Goal: Information Seeking & Learning: Learn about a topic

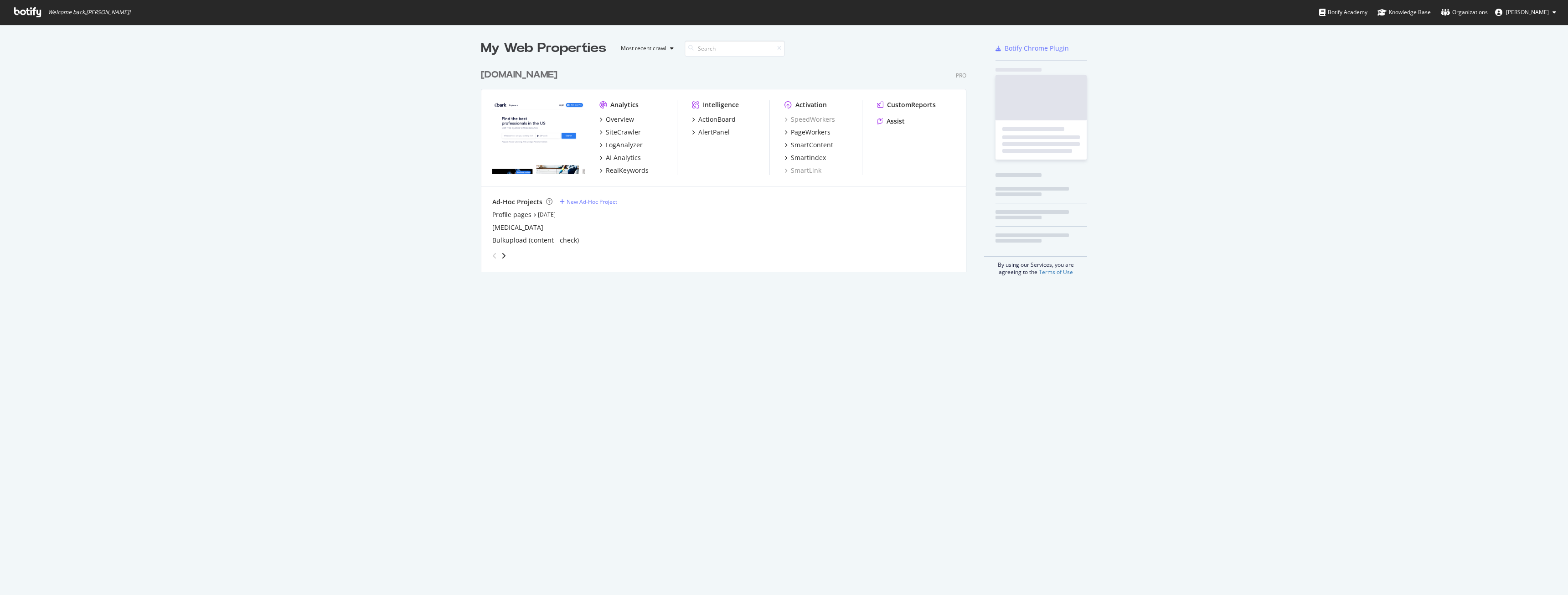
scroll to position [588, 1554]
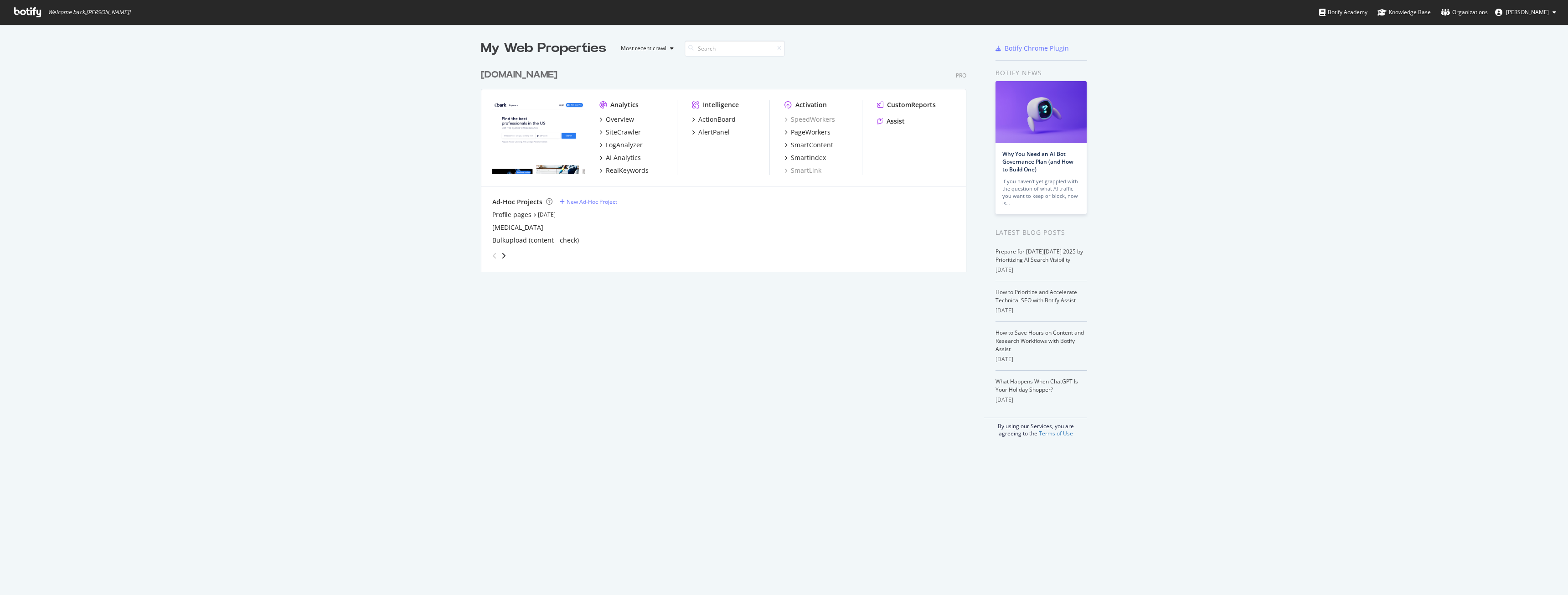
click at [637, 99] on div "Analytics Overview SiteCrawler LogAnalyzer AI Analytics RealKeywords Intelligen…" at bounding box center [723, 138] width 485 height 97
click at [637, 110] on div "Analytics Overview SiteCrawler LogAnalyzer AI Analytics RealKeywords" at bounding box center [638, 137] width 77 height 74
click at [629, 117] on div "Overview" at bounding box center [620, 119] width 28 height 9
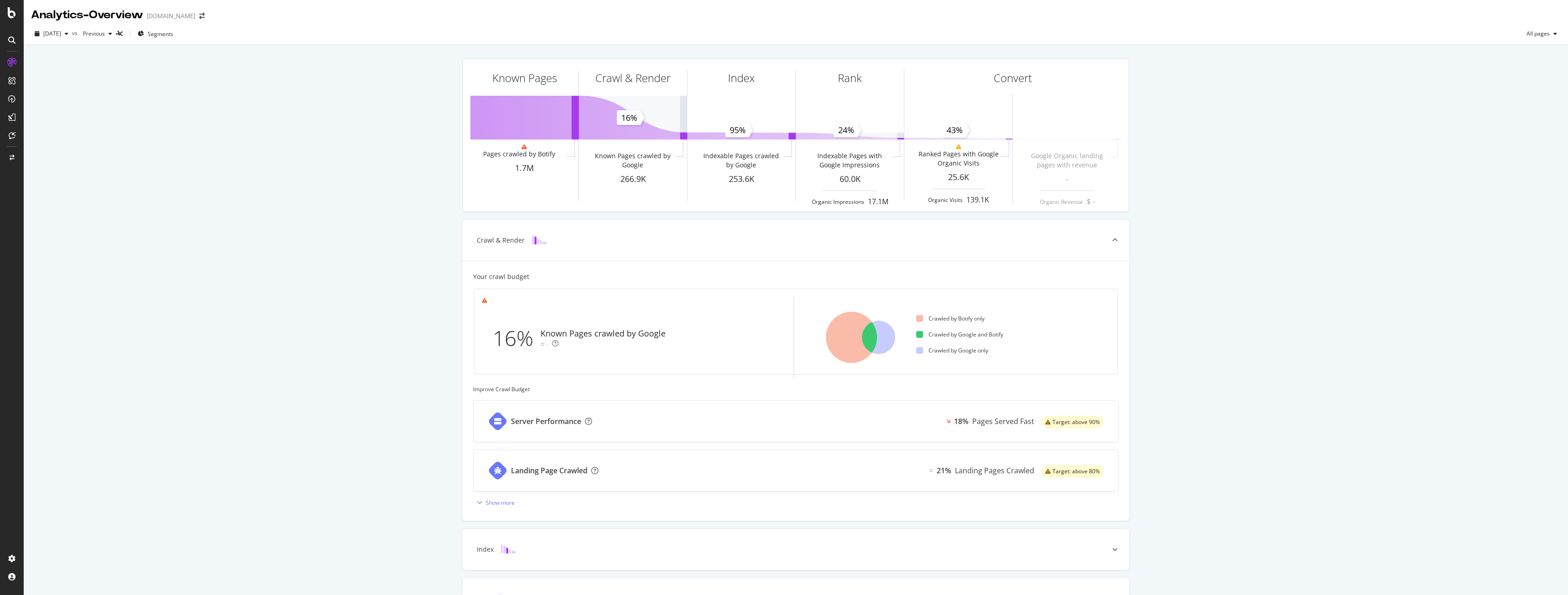
click at [127, 243] on div "Known Pages Pages crawled by Botify 1.7M Crawl & Render Known Pages crawled by …" at bounding box center [795, 377] width 1544 height 662
click at [20, 555] on div at bounding box center [12, 558] width 22 height 15
click at [16, 555] on icon at bounding box center [11, 558] width 9 height 9
click at [49, 533] on div "Crawl Manager" at bounding box center [82, 532] width 109 height 7
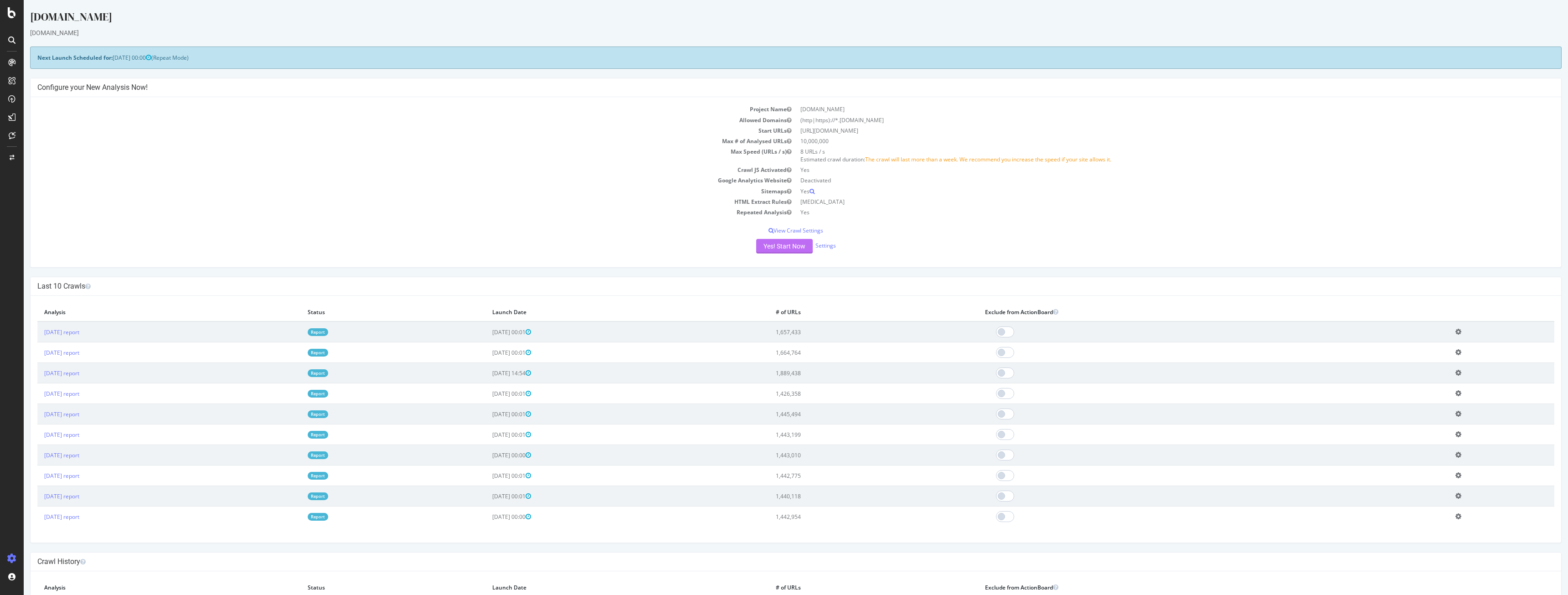
click at [768, 253] on div "Project Name [DOMAIN_NAME] Allowed Domains (http|https)://*.[DOMAIN_NAME] Start…" at bounding box center [796, 181] width 1531 height 170
click at [782, 247] on button "Yes! Start Now" at bounding box center [784, 246] width 57 height 15
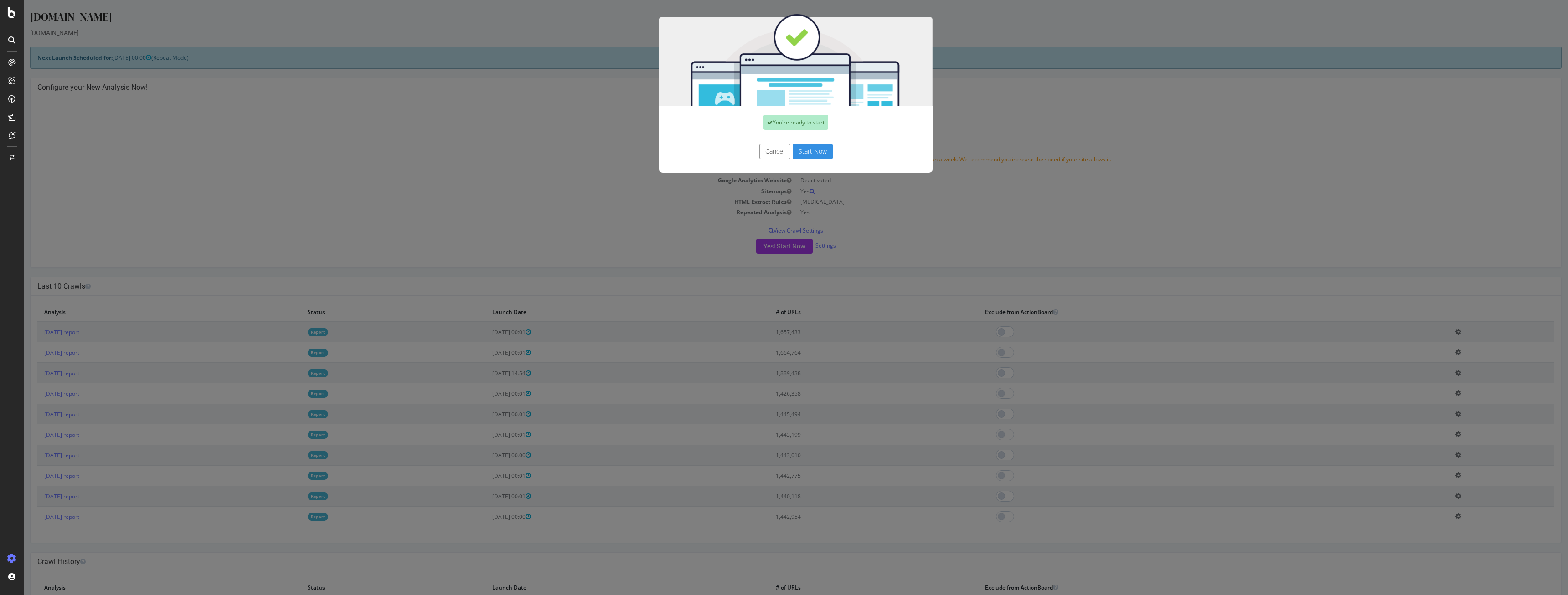
click at [805, 151] on button "Start Now" at bounding box center [812, 152] width 40 height 16
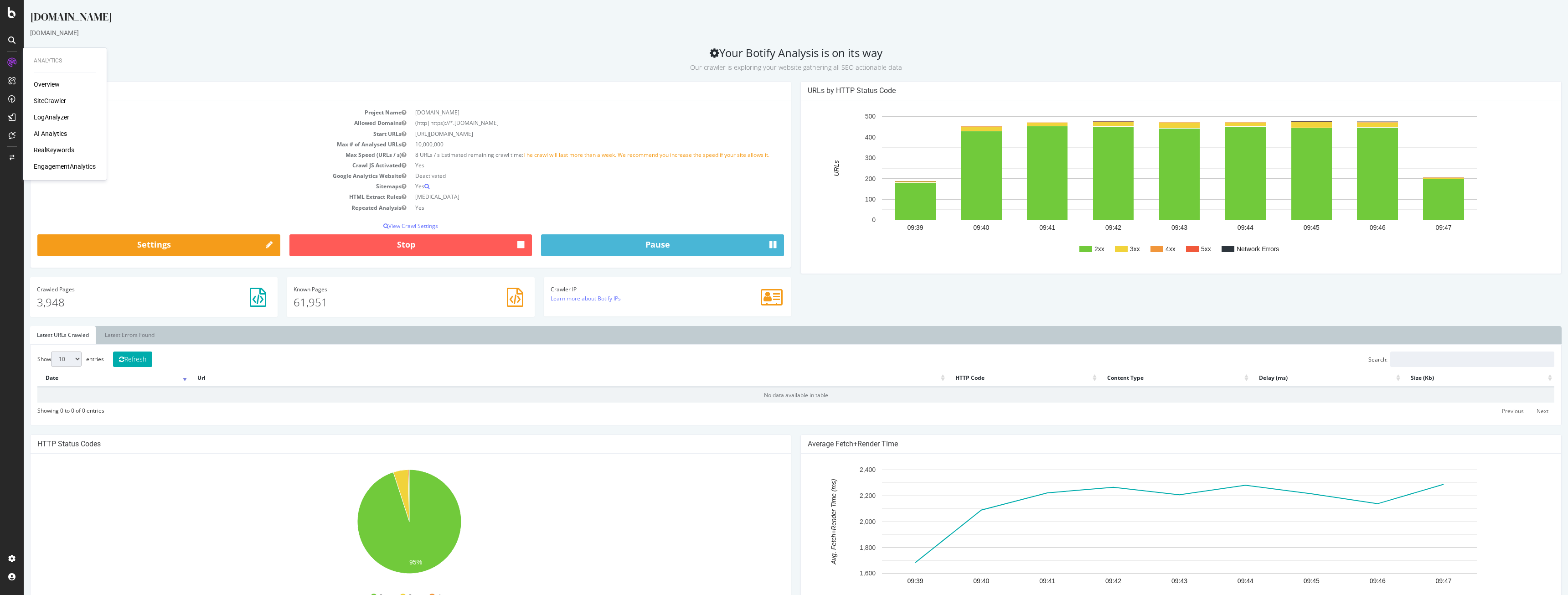
click at [45, 79] on div "Analytics Overview SiteCrawler LogAnalyzer AI Analytics RealKeywords Engagement…" at bounding box center [64, 114] width 76 height 129
click at [43, 86] on div "Overview" at bounding box center [47, 83] width 26 height 9
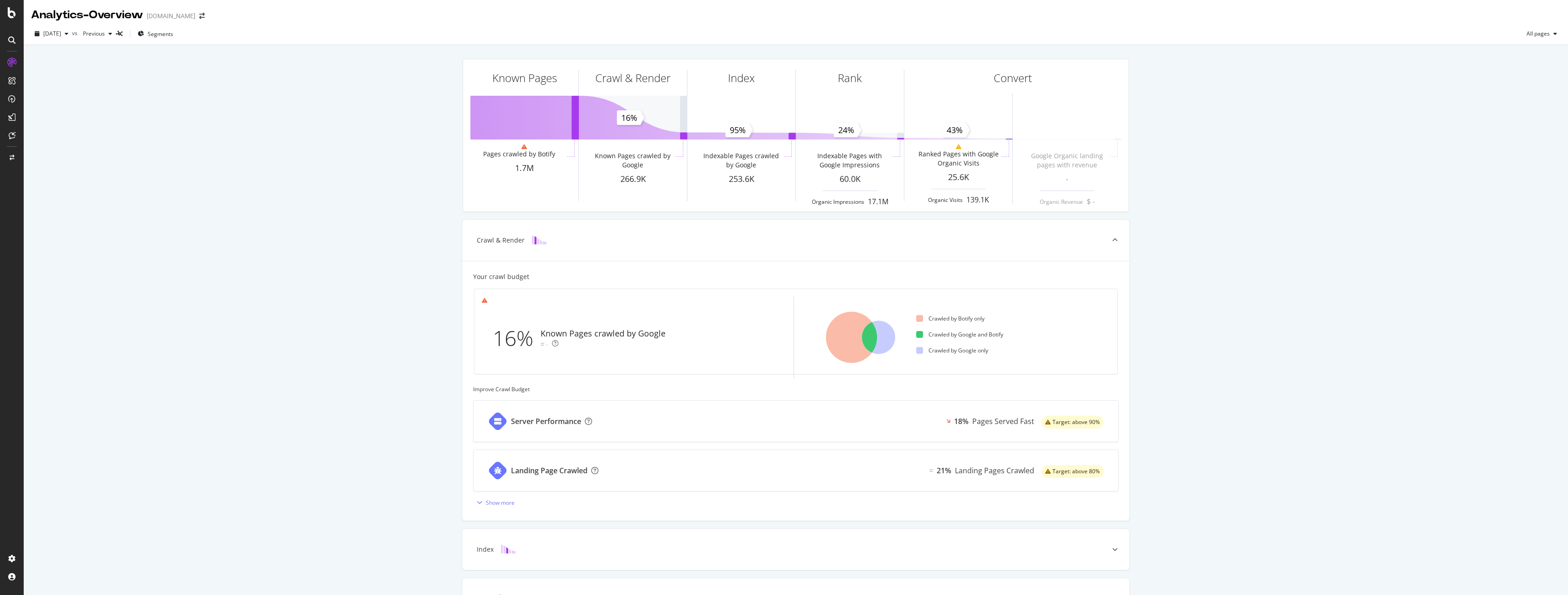
click at [253, 89] on div "Known Pages Pages crawled by Botify 1.7M Crawl & Render Known Pages crawled by …" at bounding box center [795, 377] width 1544 height 662
click at [41, 153] on div "RealKeywords" at bounding box center [54, 150] width 41 height 9
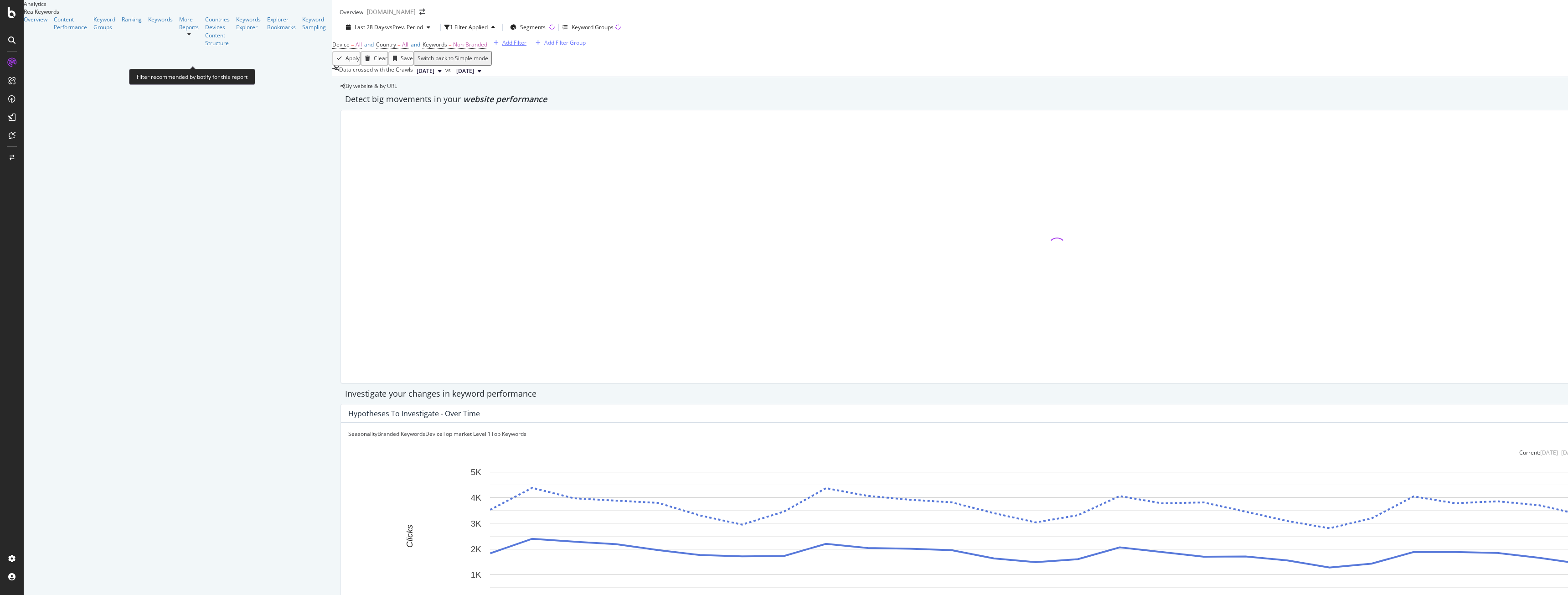
click at [503, 47] on div "Add Filter" at bounding box center [515, 43] width 24 height 8
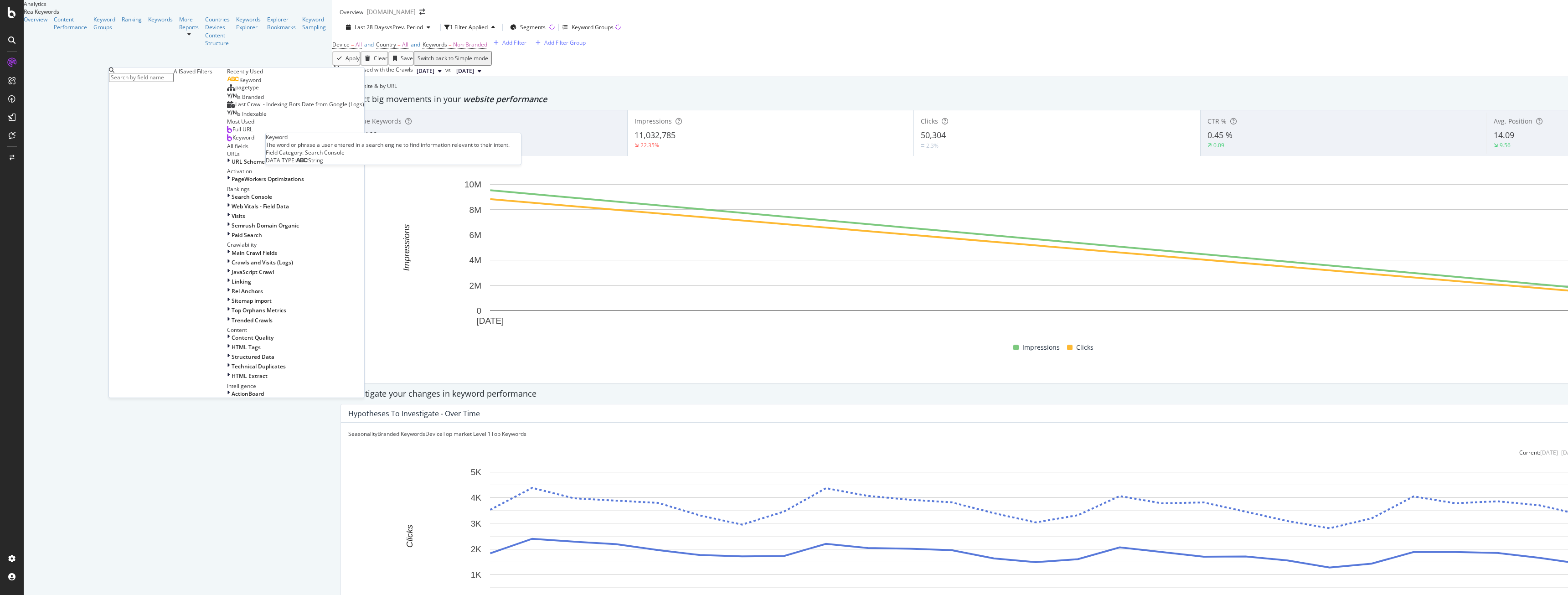
click at [239, 84] on span "Keyword" at bounding box center [250, 80] width 22 height 8
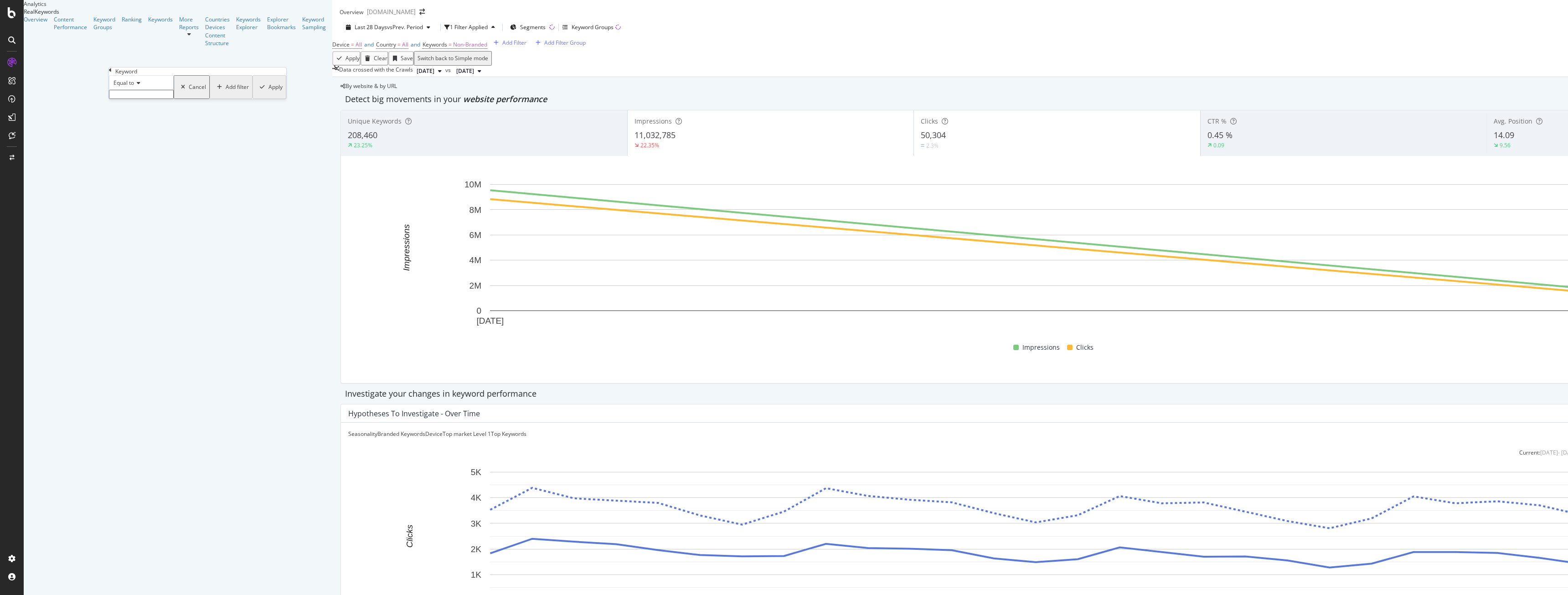
click at [174, 99] on input "text" at bounding box center [141, 94] width 64 height 9
type input "o"
type input "personal trainer [GEOGRAPHIC_DATA]"
click at [217, 104] on div "Equal to personal trainer london personal trainer london Cancel Add filter Apply" at bounding box center [196, 89] width 176 height 29
click at [219, 104] on div "Equal to personal trainer london personal trainer london Cancel Add filter Apply" at bounding box center [196, 89] width 176 height 29
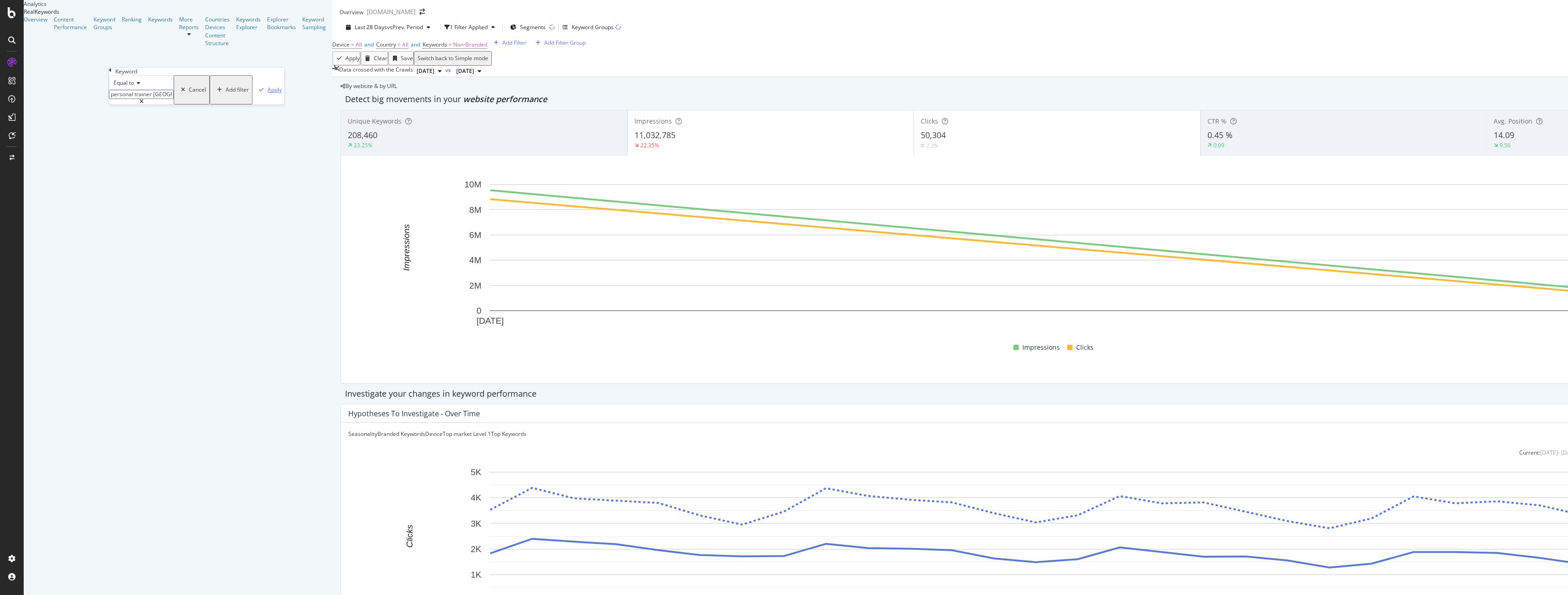
click at [268, 93] on div "Apply" at bounding box center [275, 89] width 14 height 8
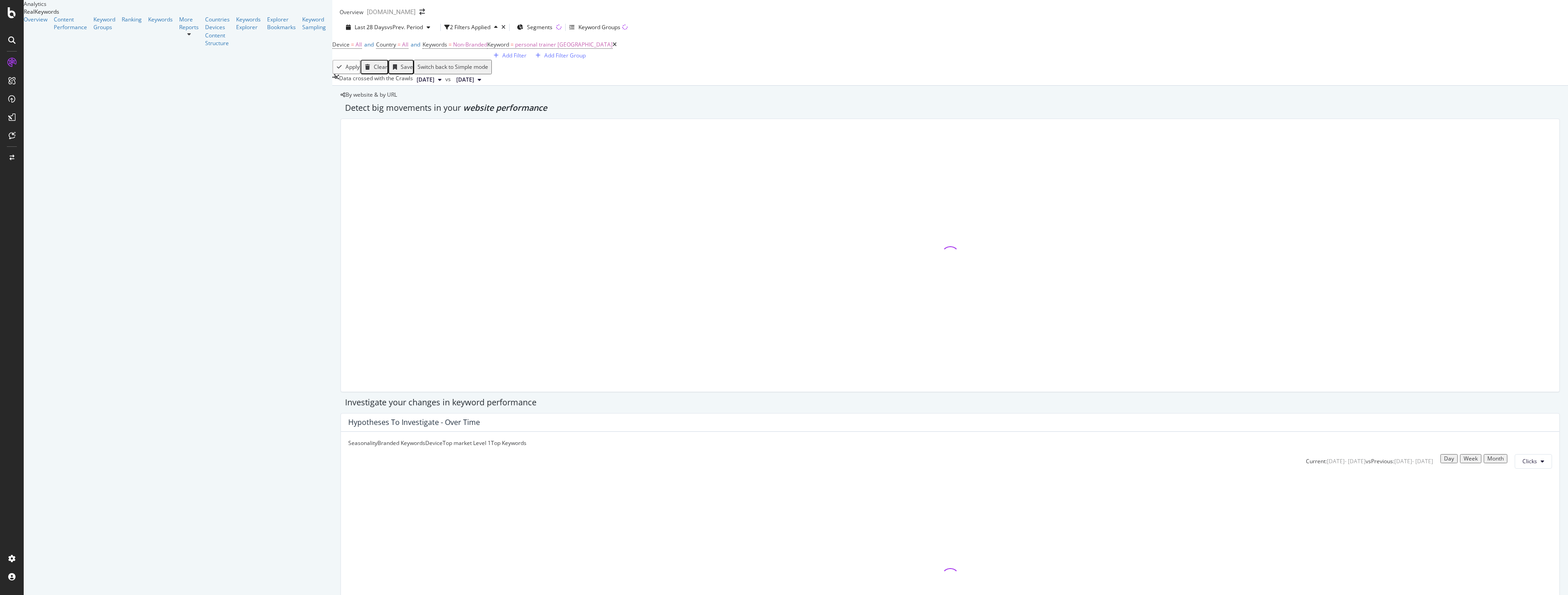
drag, startPoint x: 209, startPoint y: 174, endPoint x: 50, endPoint y: 226, distance: 167.3
click at [50, 47] on div "Overview Content Performance Keyword Groups Ranking Keywords More Reports Count…" at bounding box center [178, 32] width 308 height 32
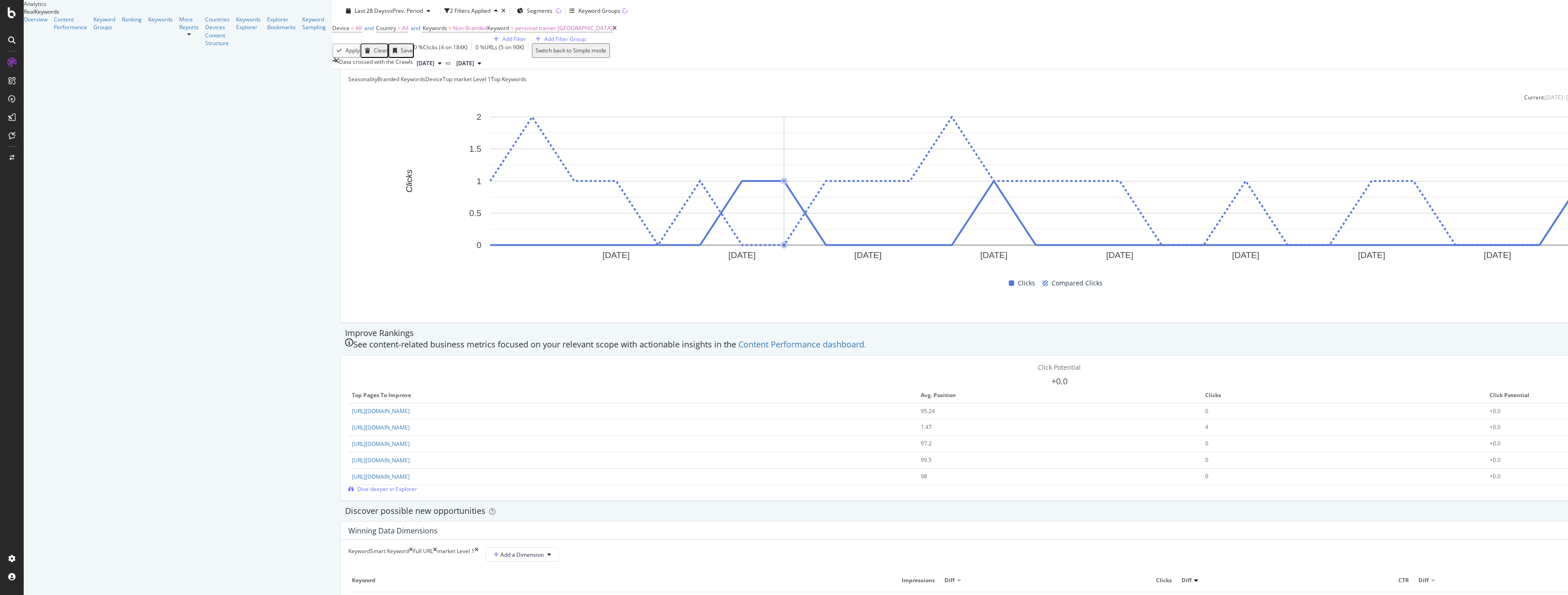
scroll to position [365, 0]
drag, startPoint x: 579, startPoint y: 434, endPoint x: 415, endPoint y: 435, distance: 164.0
click at [415, 430] on div "[URL][DOMAIN_NAME]" at bounding box center [632, 426] width 559 height 9
copy link "[URL][DOMAIN_NAME]"
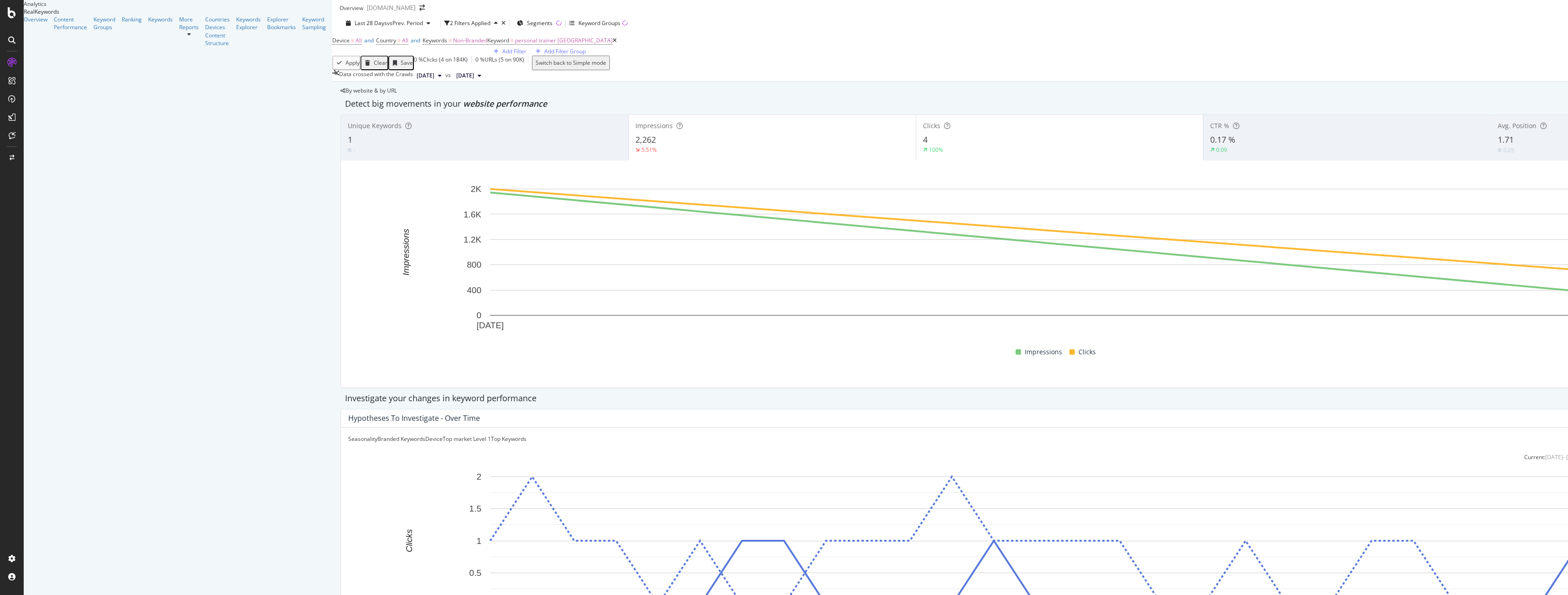
scroll to position [0, 0]
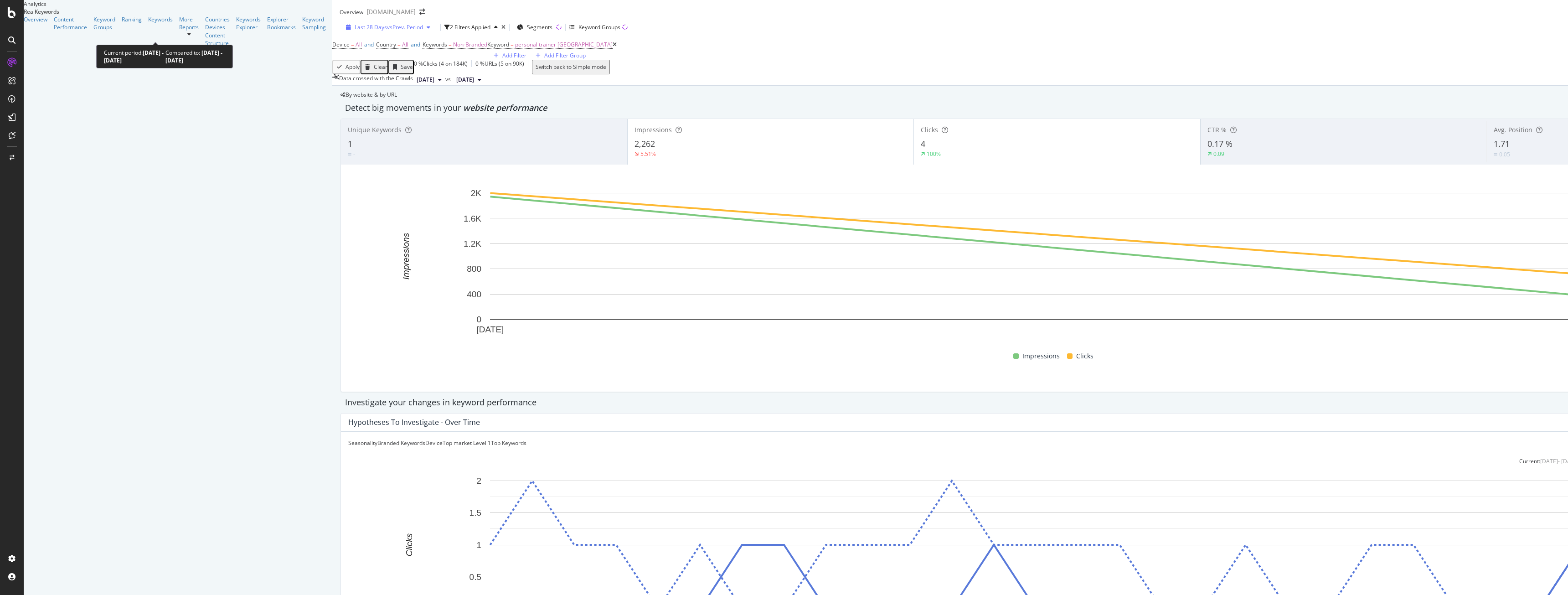
click at [342, 31] on div "Last 28 Days vs Prev. Period" at bounding box center [388, 27] width 91 height 8
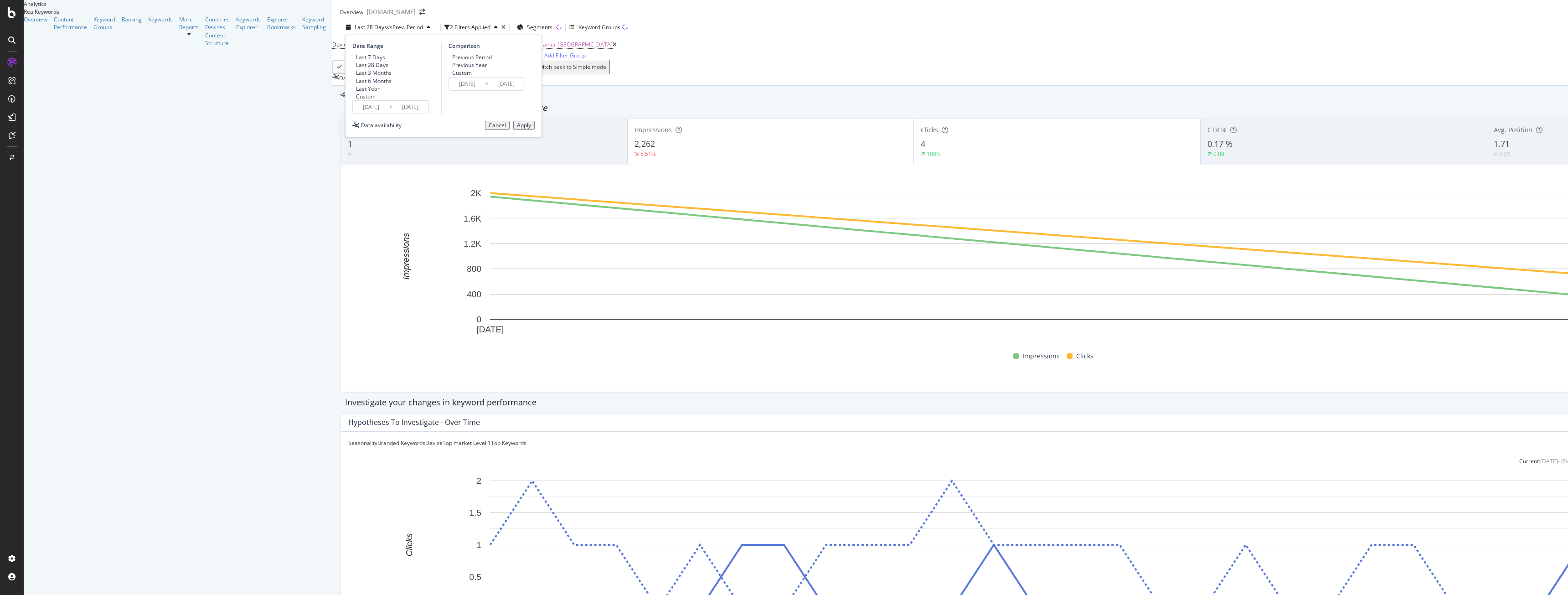
click at [356, 84] on div "Last 6 Months" at bounding box center [374, 81] width 36 height 8
type input "[DATE]"
click at [517, 129] on div "Apply" at bounding box center [524, 125] width 14 height 6
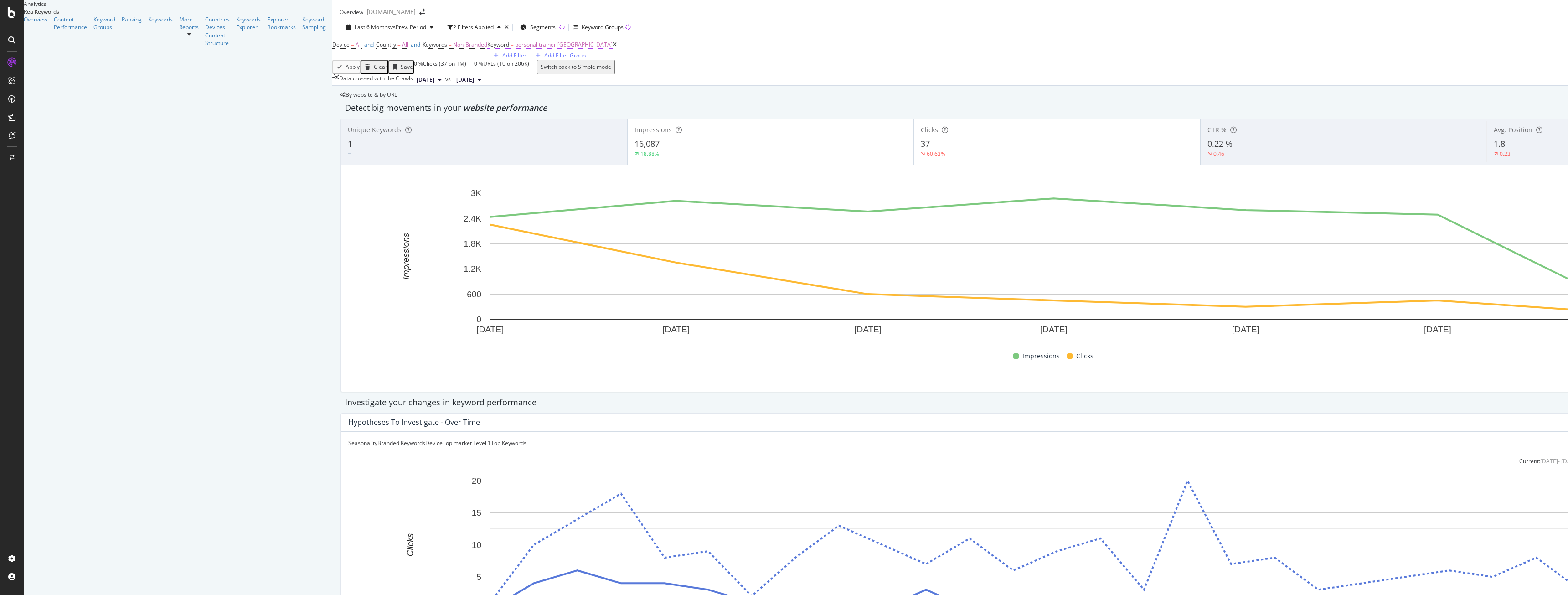
click at [515, 49] on span "personal trainer [GEOGRAPHIC_DATA]" at bounding box center [563, 45] width 97 height 8
click at [141, 84] on icon at bounding box center [137, 82] width 6 height 6
click at [174, 103] on div at bounding box center [141, 101] width 64 height 6
click at [332, 74] on div "Apply Clear Save 0 % Clicks ( 37 on 1M ) 0 % URLs ( 10 on 206K ) Switch back to…" at bounding box center [1056, 66] width 1449 height 15
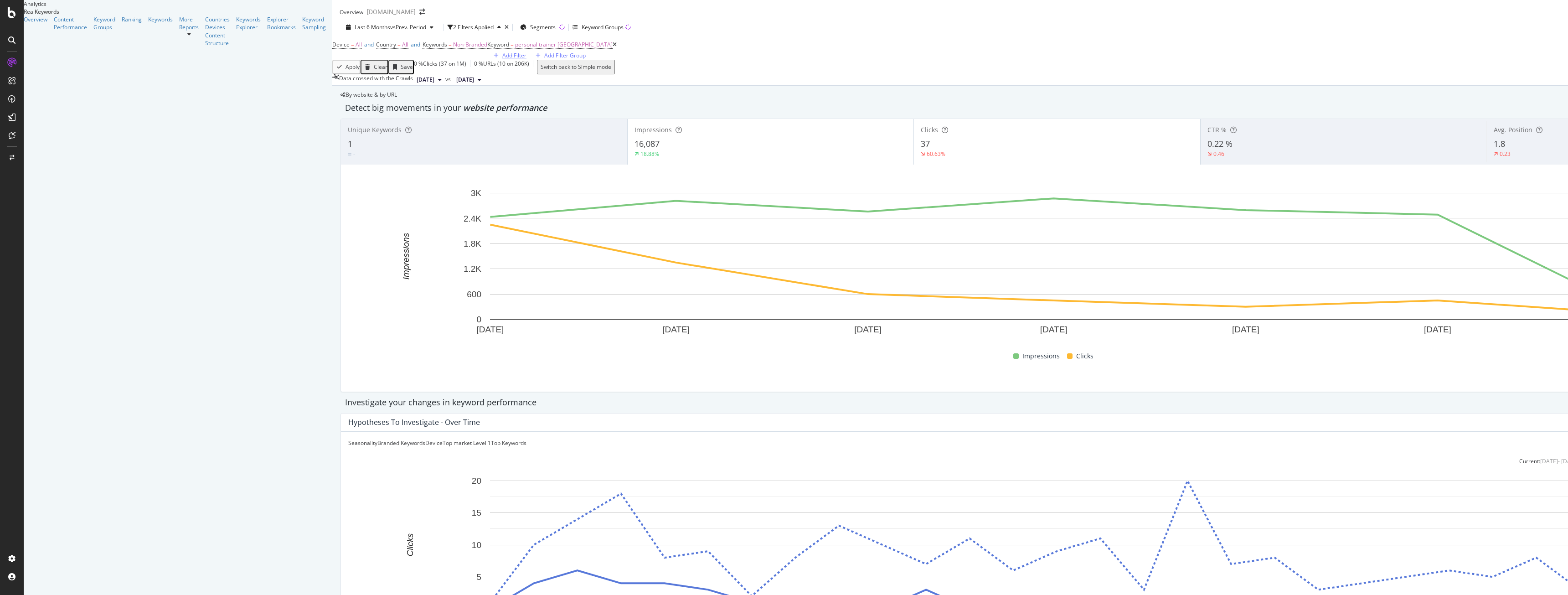
click at [503, 60] on div "Add Filter" at bounding box center [515, 56] width 24 height 8
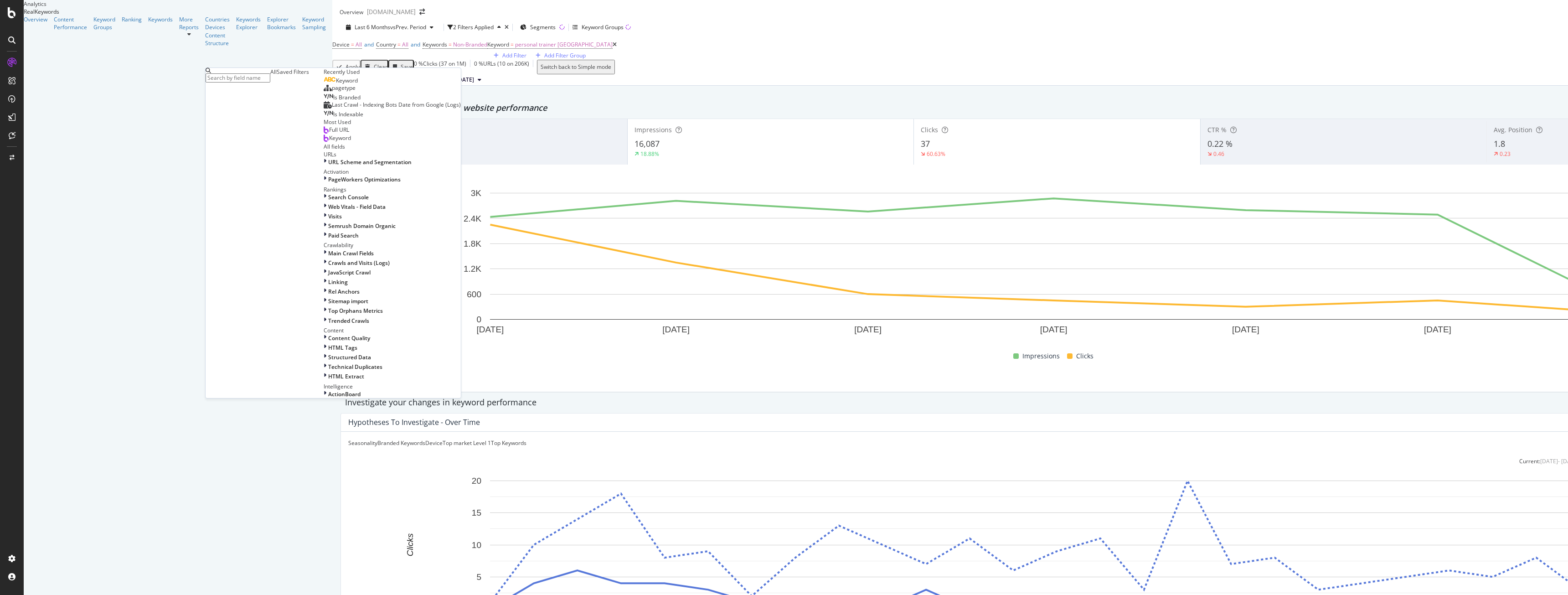
click at [329, 134] on span "Full URL" at bounding box center [339, 130] width 20 height 8
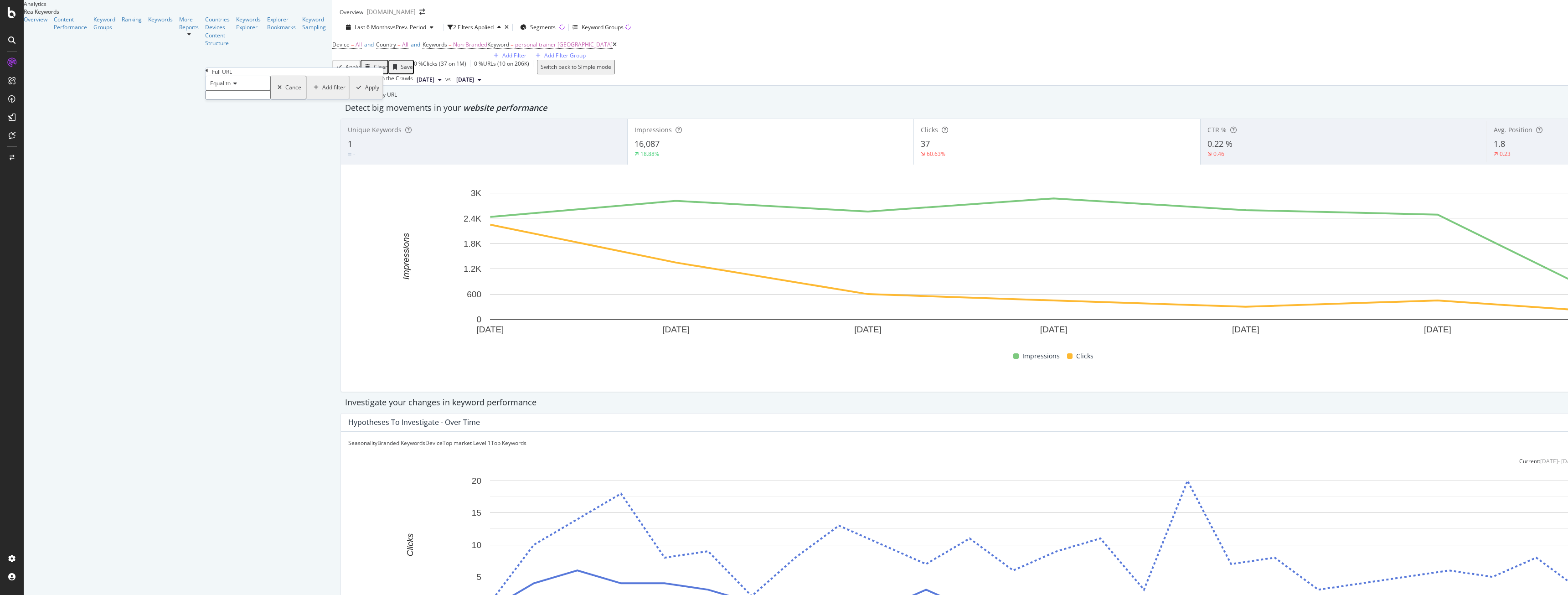
click at [262, 99] on div "Equal to Cancel Add filter Apply" at bounding box center [294, 87] width 178 height 24
click at [262, 99] on input "text" at bounding box center [237, 94] width 64 height 9
paste input "[URL][DOMAIN_NAME]"
type input "[URL][DOMAIN_NAME]"
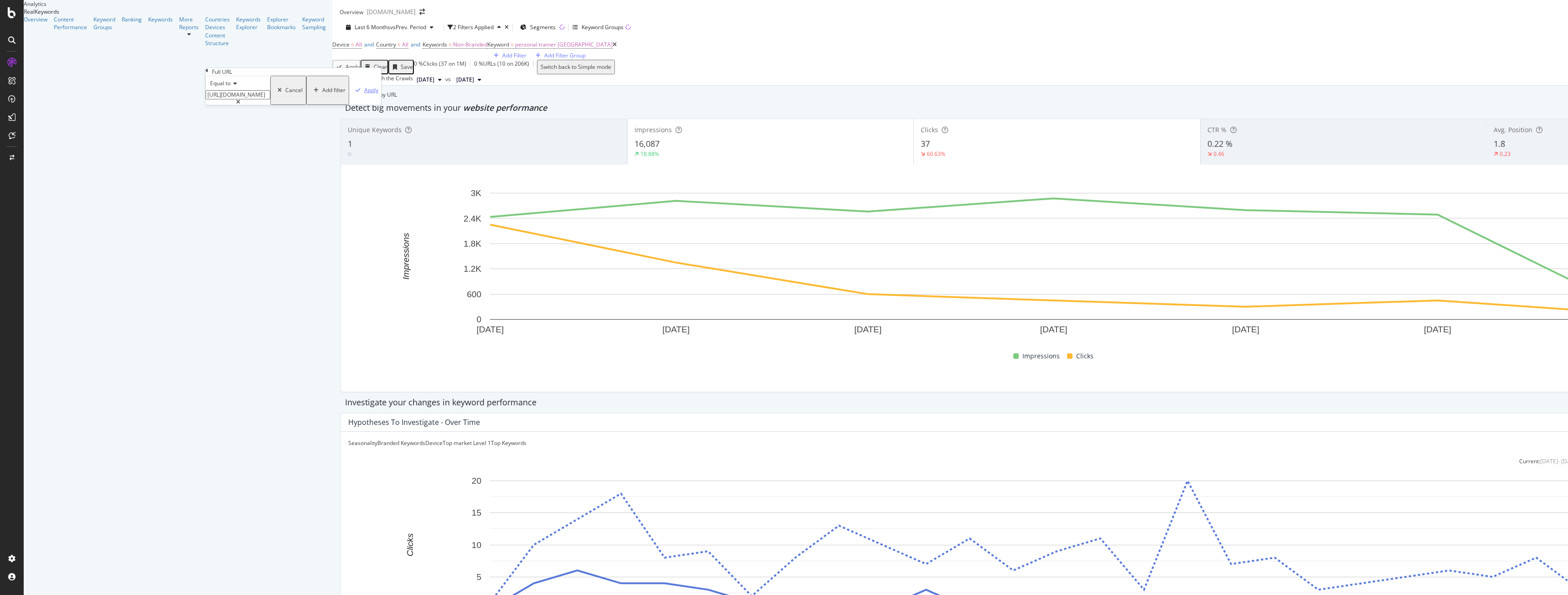
click at [352, 93] on div "button" at bounding box center [358, 90] width 12 height 6
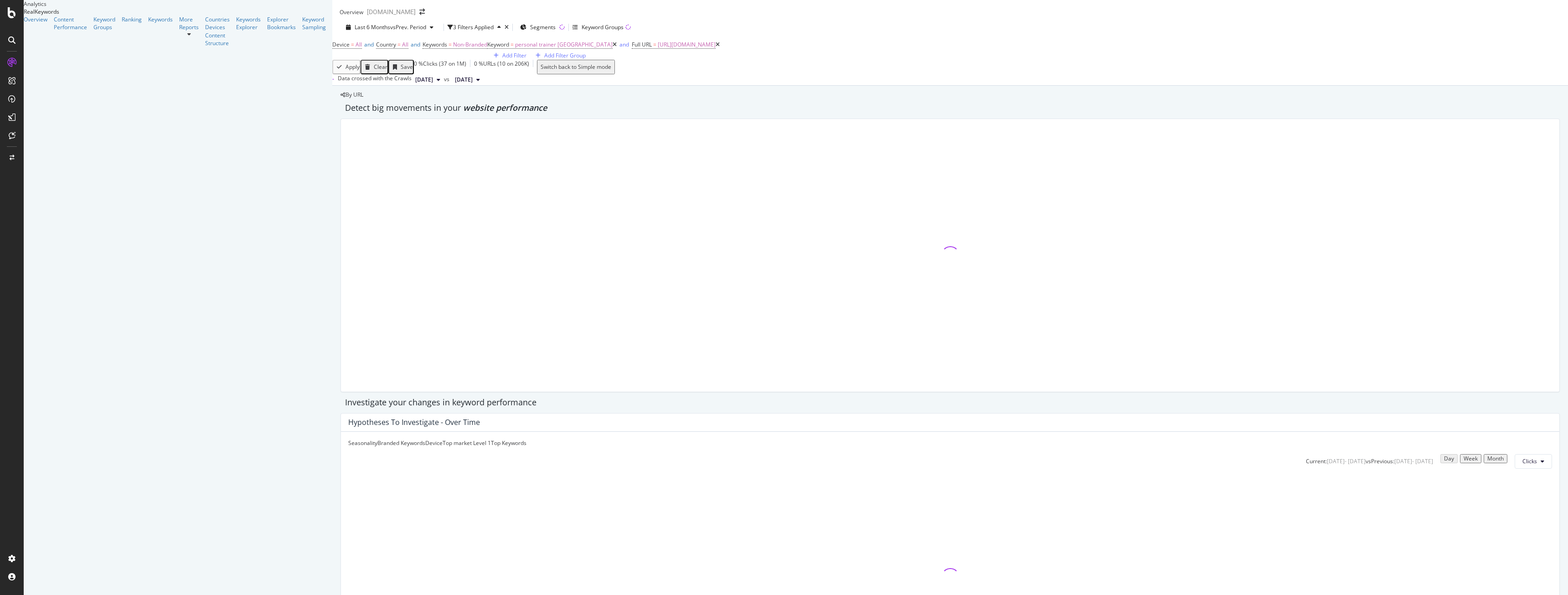
click at [613, 48] on icon at bounding box center [615, 45] width 4 height 6
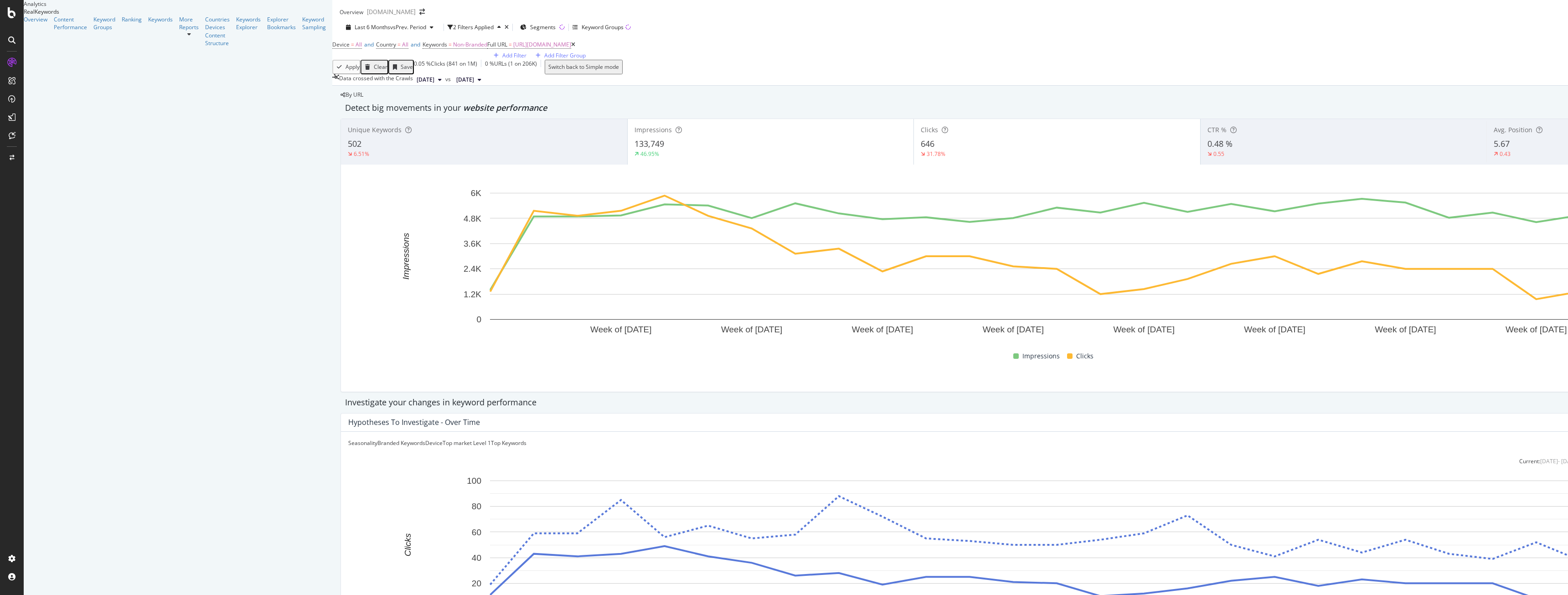
drag, startPoint x: 740, startPoint y: 185, endPoint x: 1530, endPoint y: 301, distance: 798.5
click at [1530, 301] on rect "A chart." at bounding box center [1056, 268] width 1417 height 159
